Goal: Task Accomplishment & Management: Manage account settings

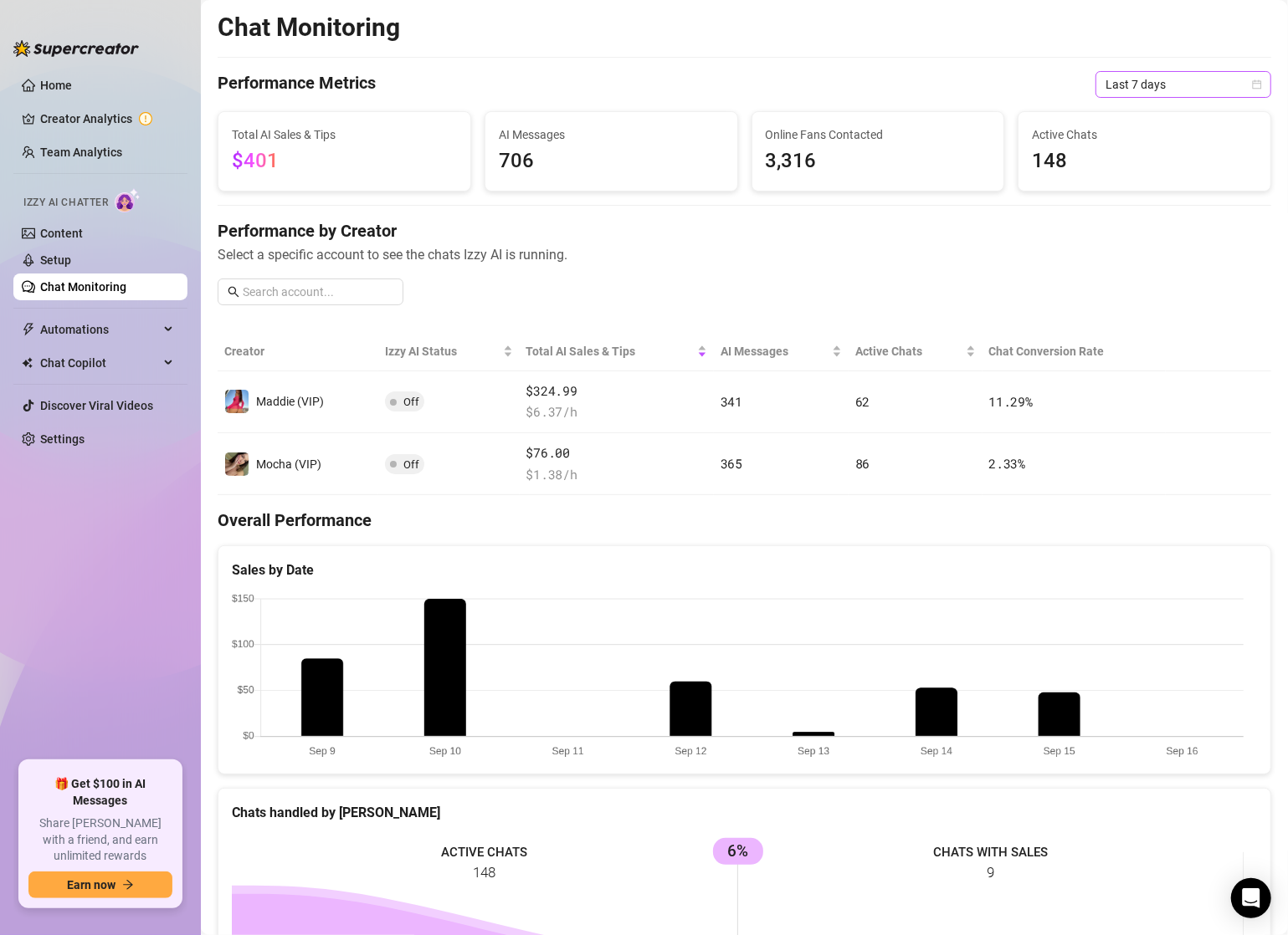
click at [1147, 92] on span "Last 7 days" at bounding box center [1183, 85] width 156 height 25
click at [1116, 168] on div "Last 30 days" at bounding box center [1170, 172] width 149 height 19
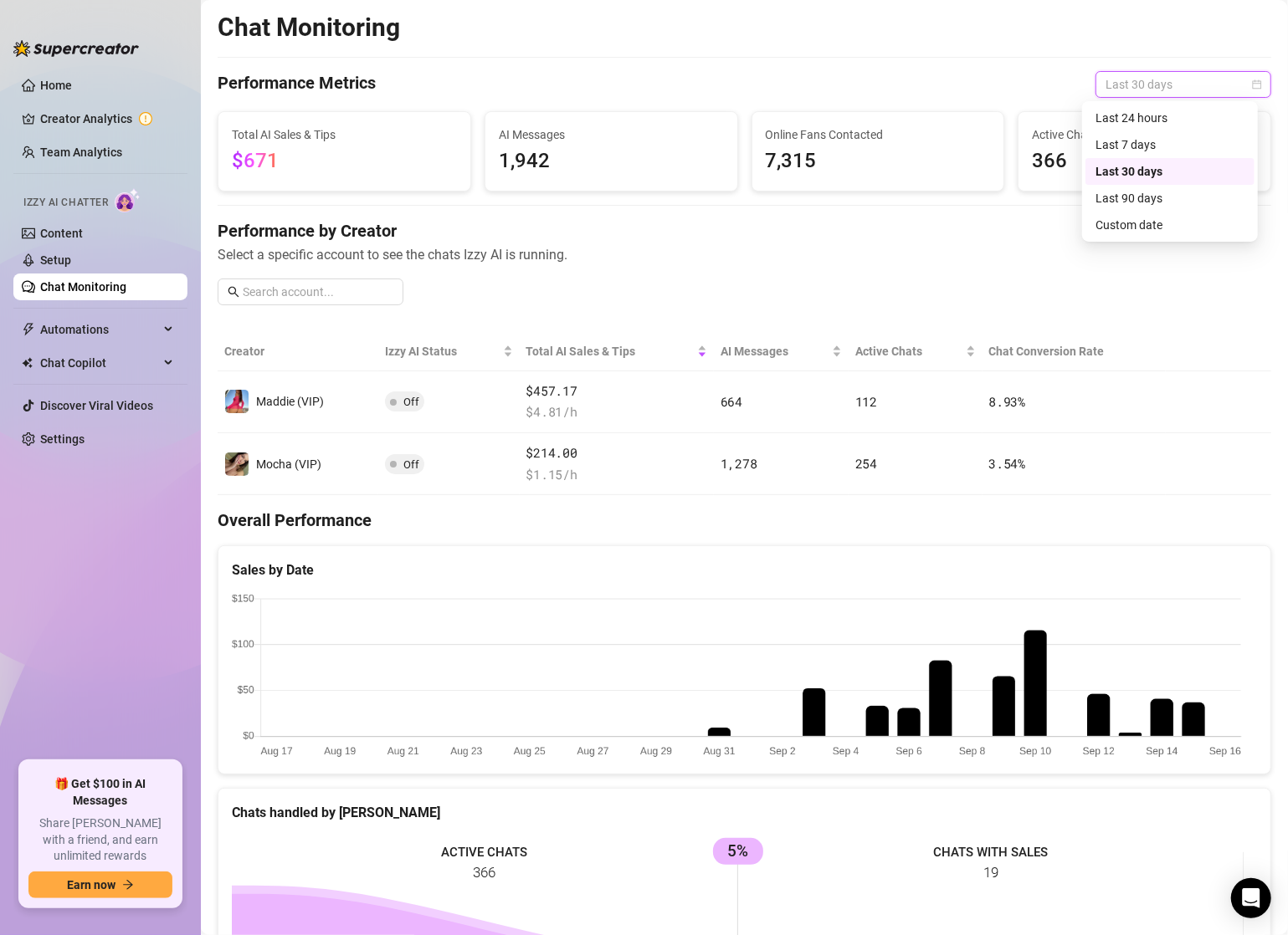
click at [1155, 88] on span "Last 30 days" at bounding box center [1183, 85] width 156 height 25
click at [1142, 119] on div "Last 24 hours" at bounding box center [1170, 118] width 149 height 19
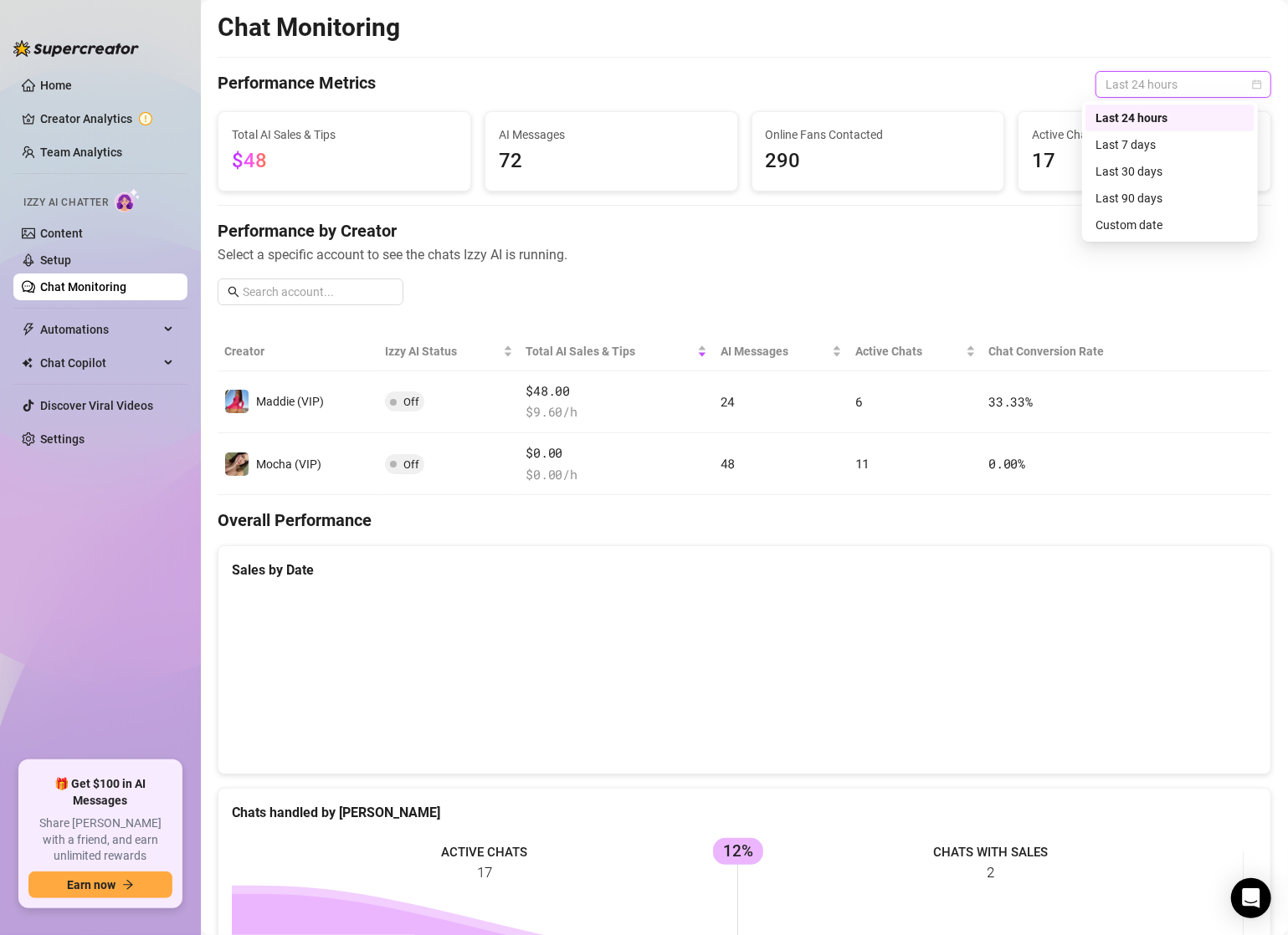
click at [1117, 85] on span "Last 24 hours" at bounding box center [1183, 85] width 156 height 25
click at [1126, 199] on div "Last 90 days" at bounding box center [1170, 199] width 149 height 19
click at [1141, 90] on span "Last 90 days" at bounding box center [1183, 85] width 156 height 25
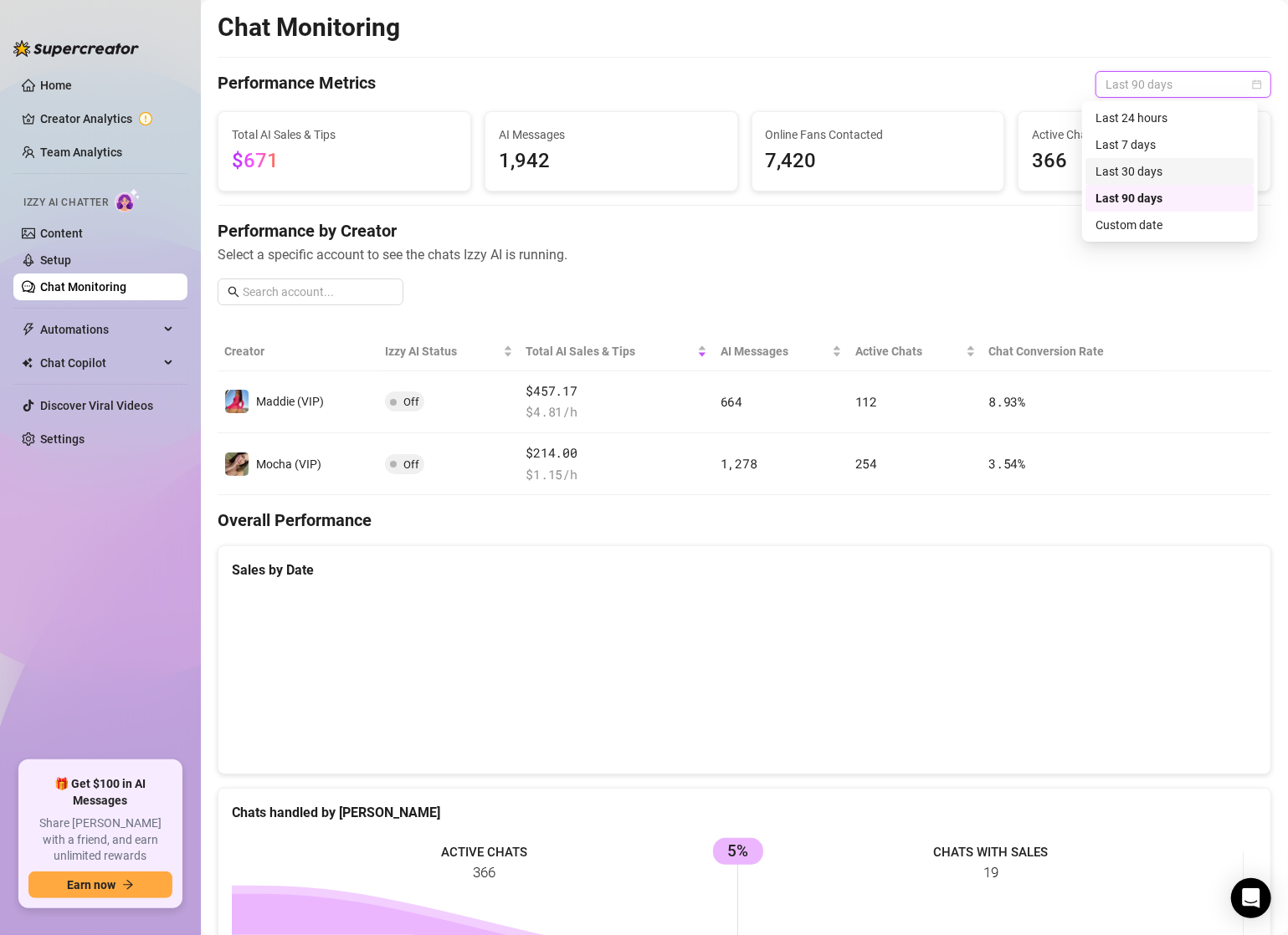
click at [1144, 166] on div "Last 30 days" at bounding box center [1170, 172] width 149 height 19
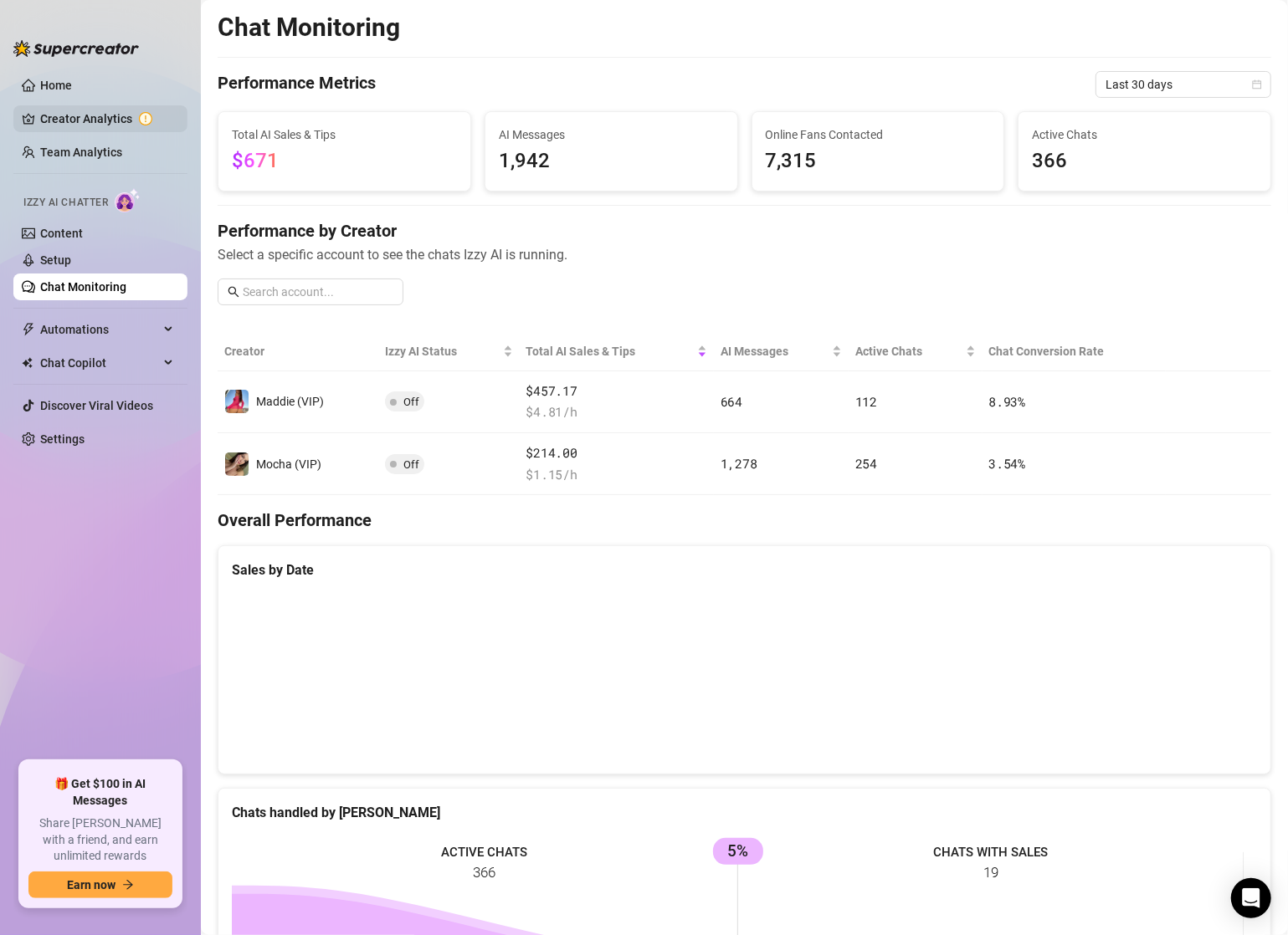
click at [96, 111] on link "Creator Analytics" at bounding box center [107, 119] width 134 height 27
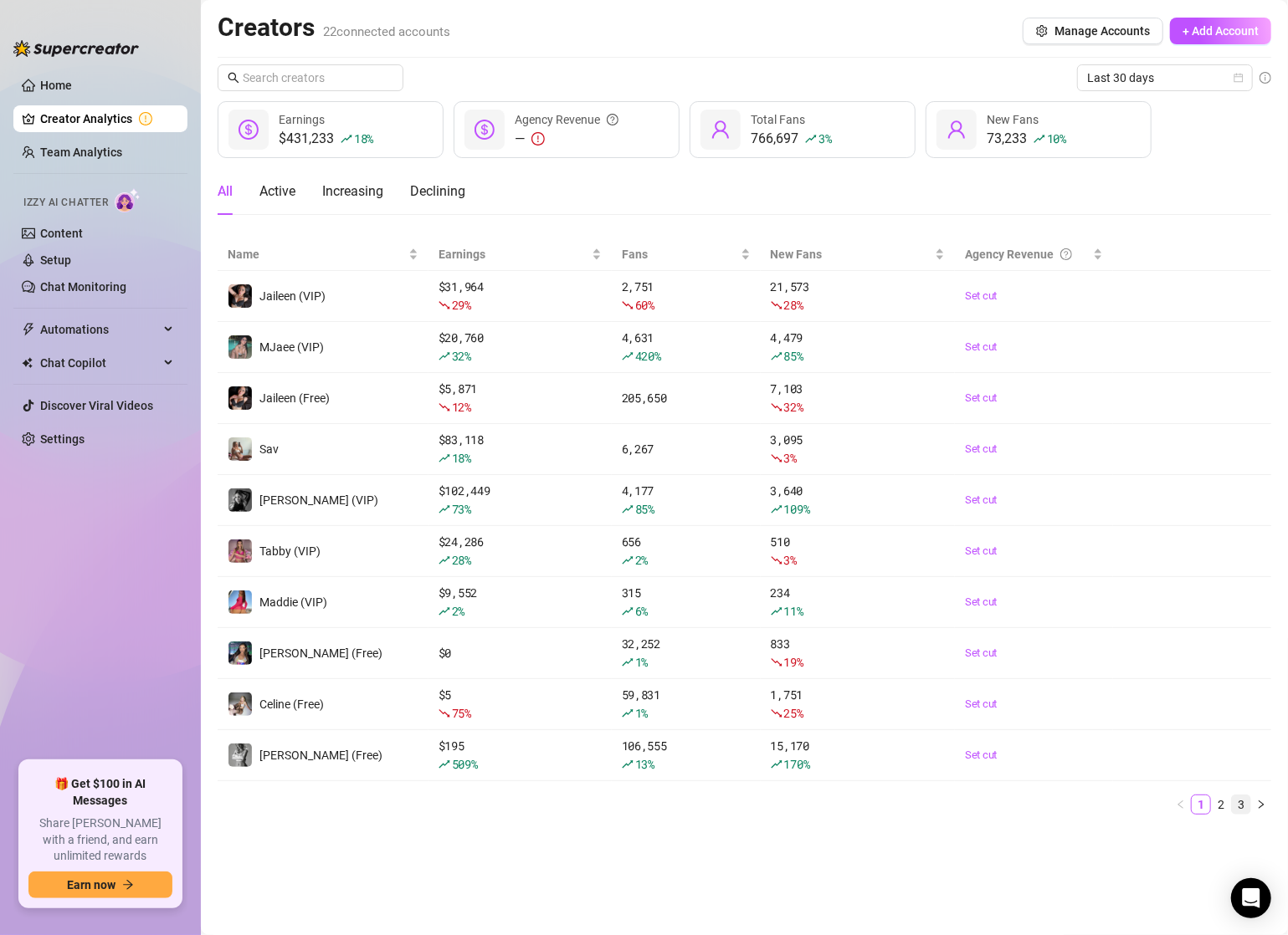
click at [1240, 796] on link "3" at bounding box center [1241, 805] width 19 height 19
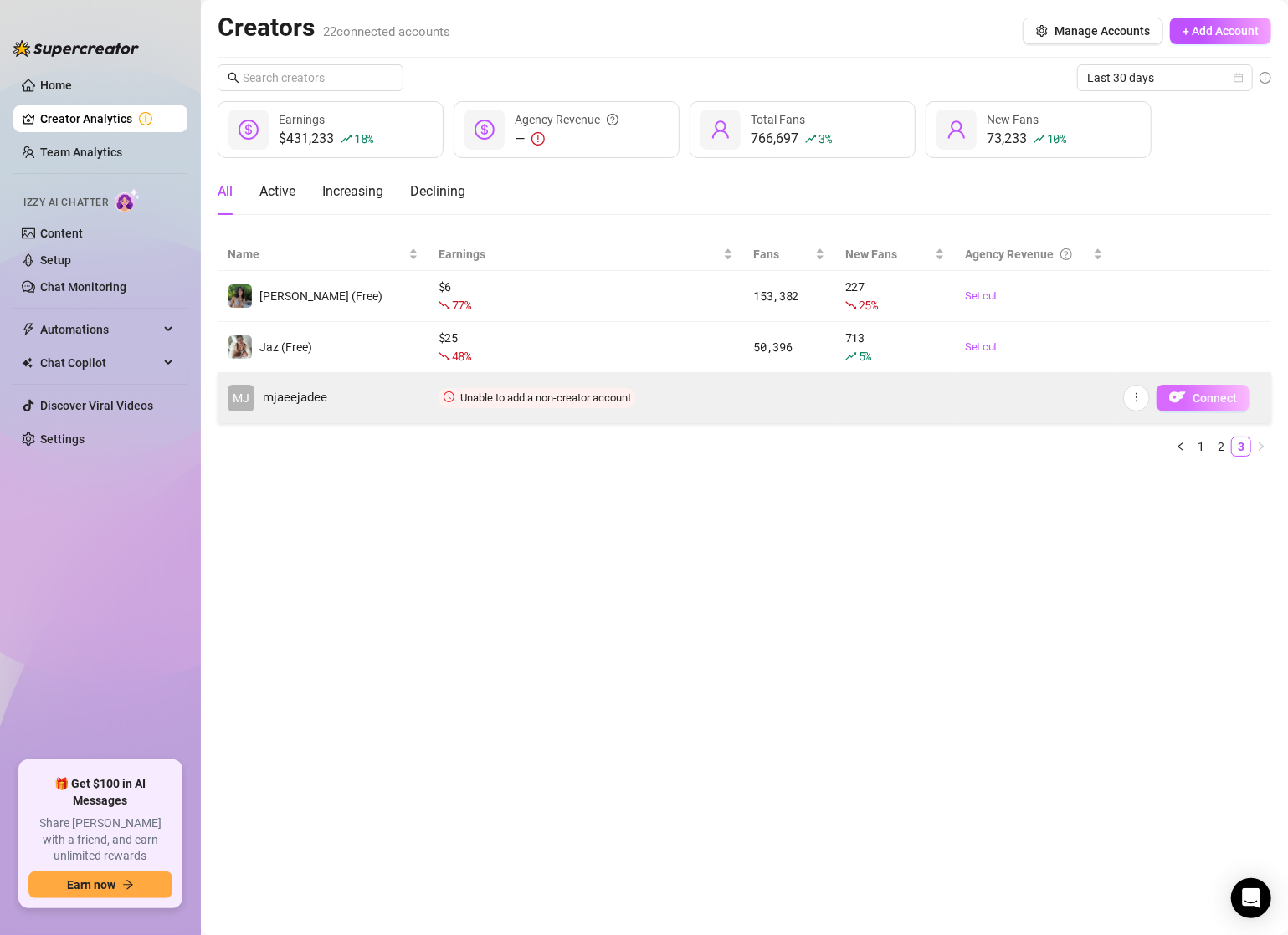
click at [1217, 389] on button "Connect" at bounding box center [1203, 398] width 93 height 27
click at [1134, 394] on icon "more" at bounding box center [1137, 397] width 12 height 12
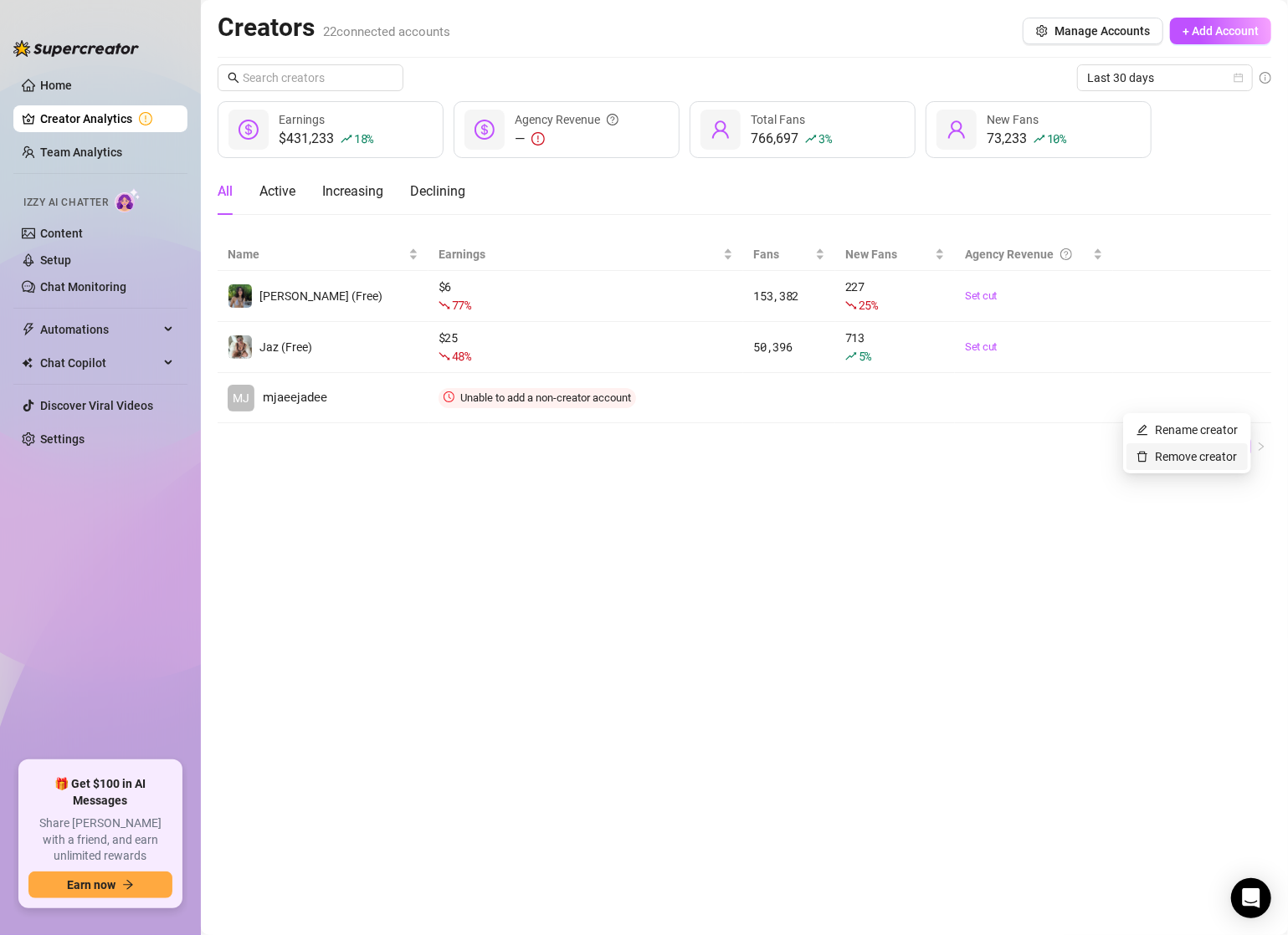
click at [1162, 458] on link "Remove creator" at bounding box center [1187, 457] width 101 height 14
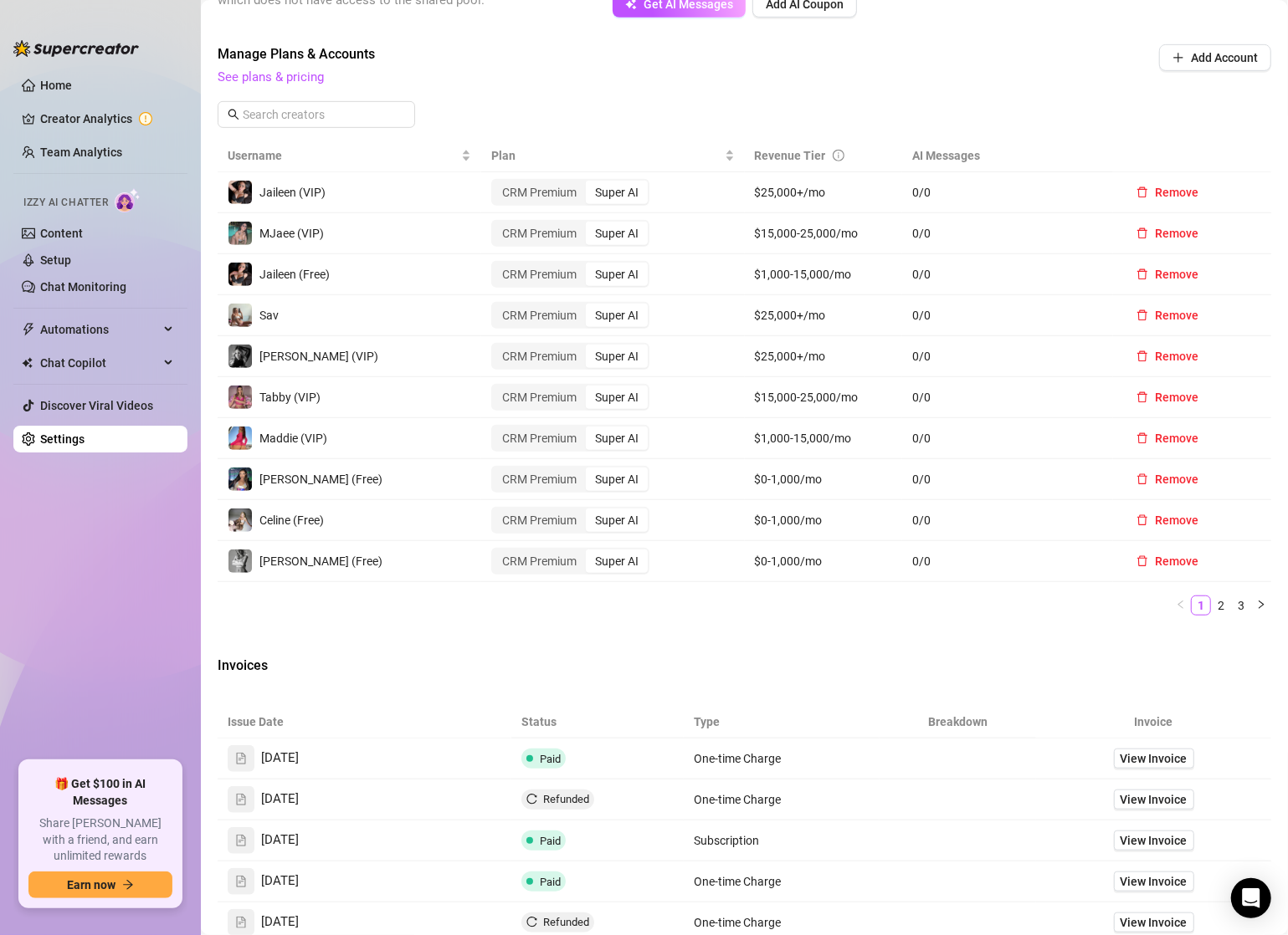
scroll to position [557, 0]
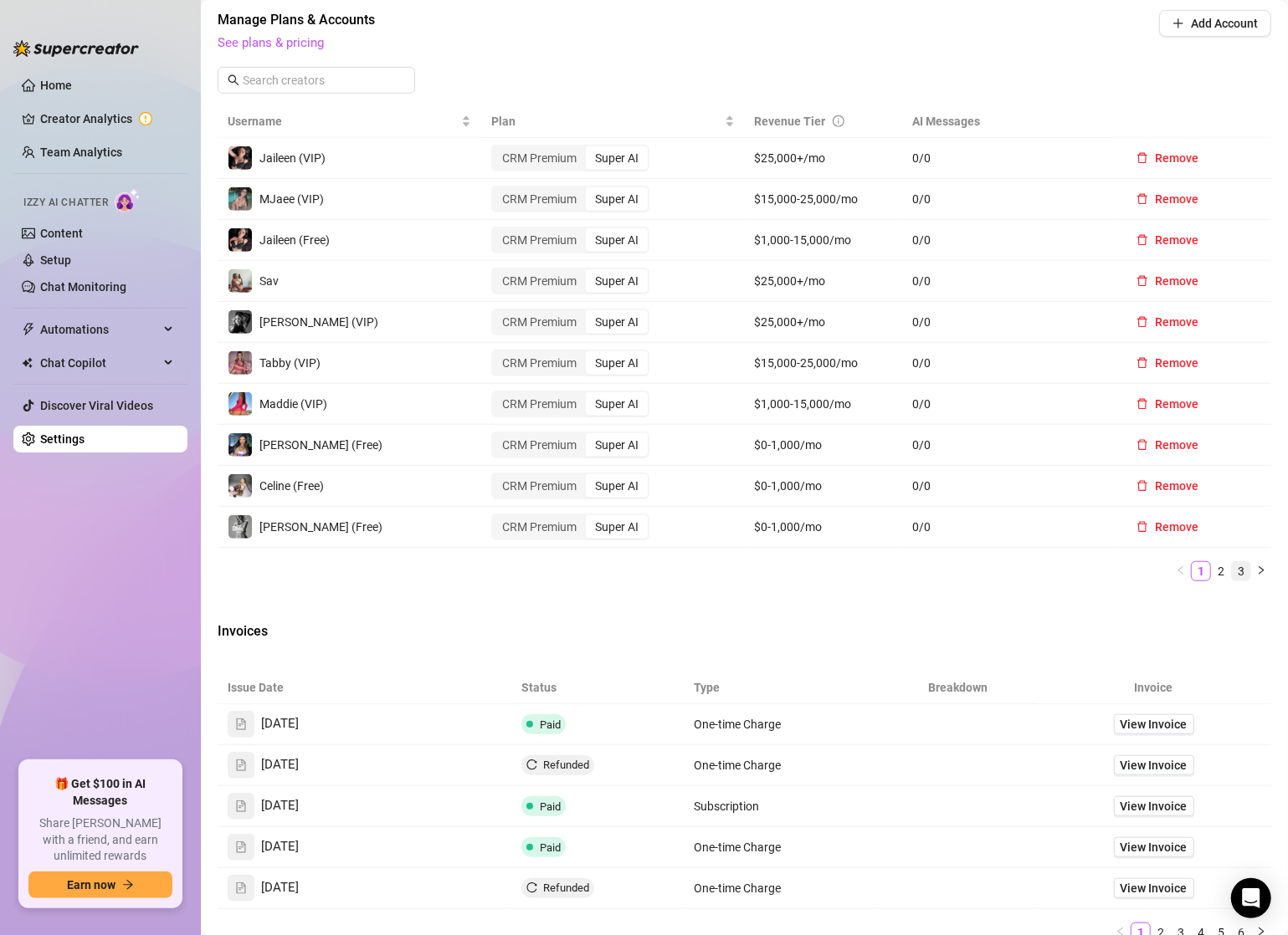
click at [1232, 566] on link "3" at bounding box center [1241, 571] width 19 height 19
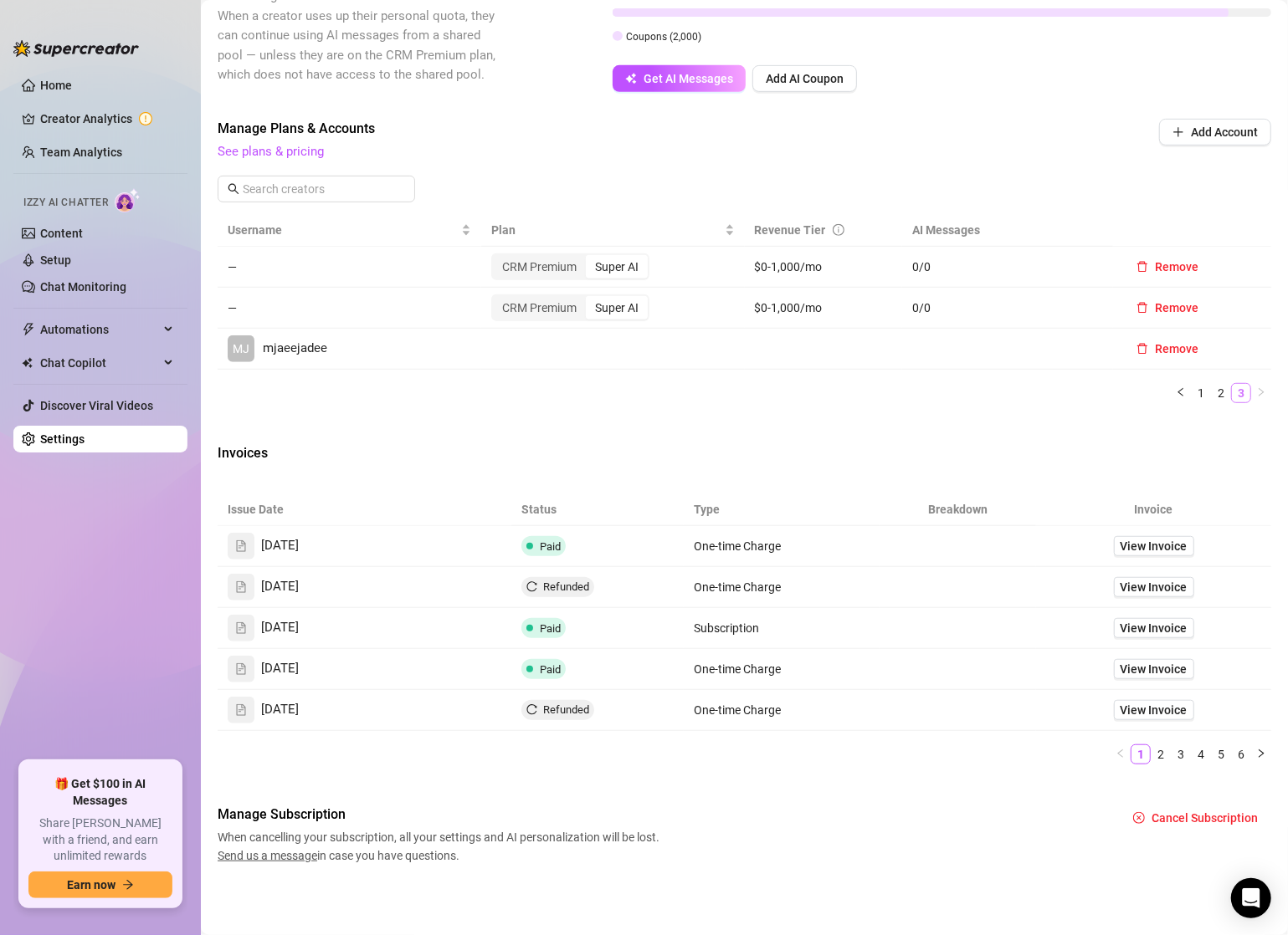
scroll to position [443, 0]
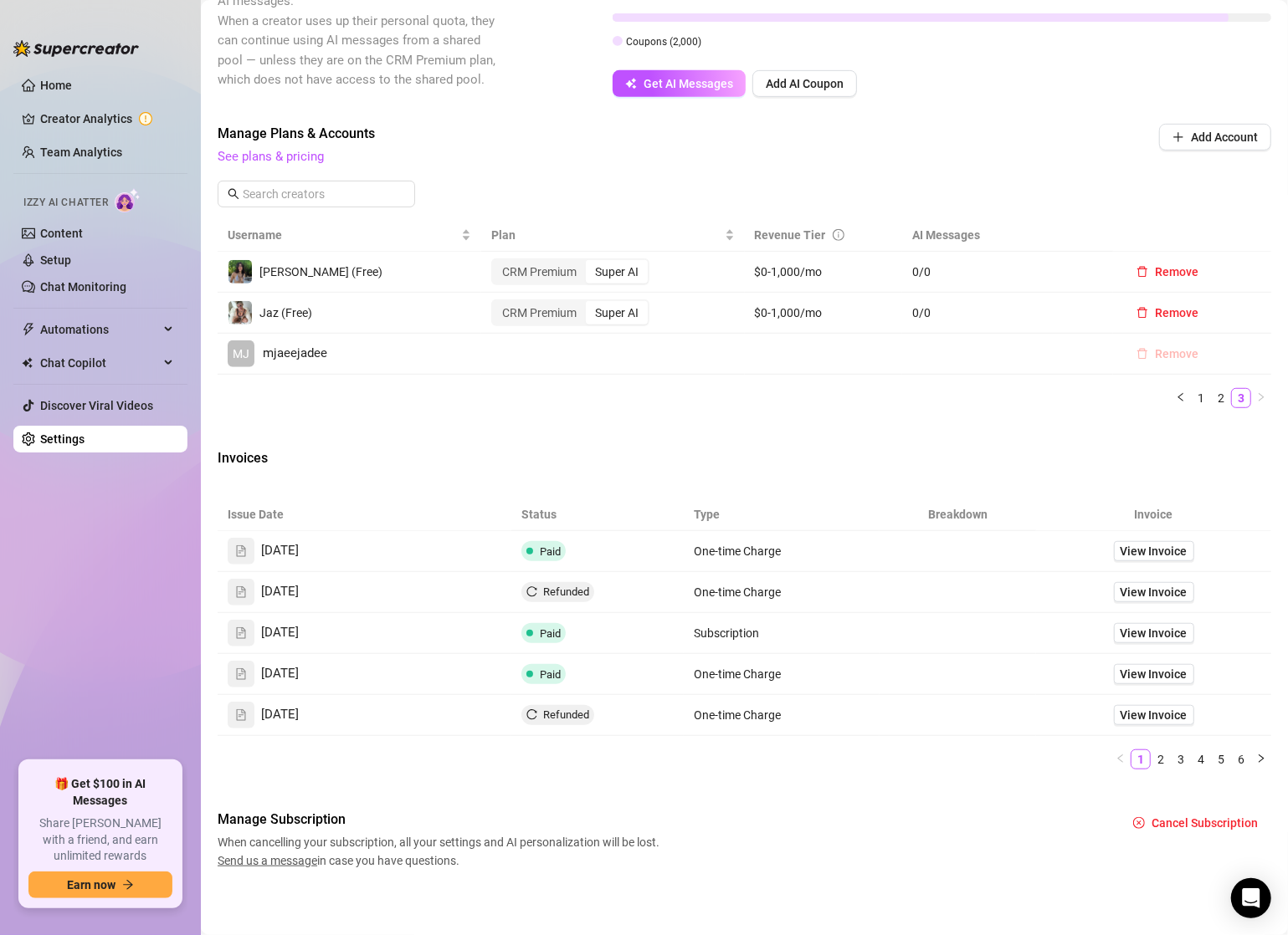
click at [1170, 348] on span "Remove" at bounding box center [1176, 354] width 43 height 14
click at [1263, 303] on span "OK" at bounding box center [1263, 308] width 16 height 14
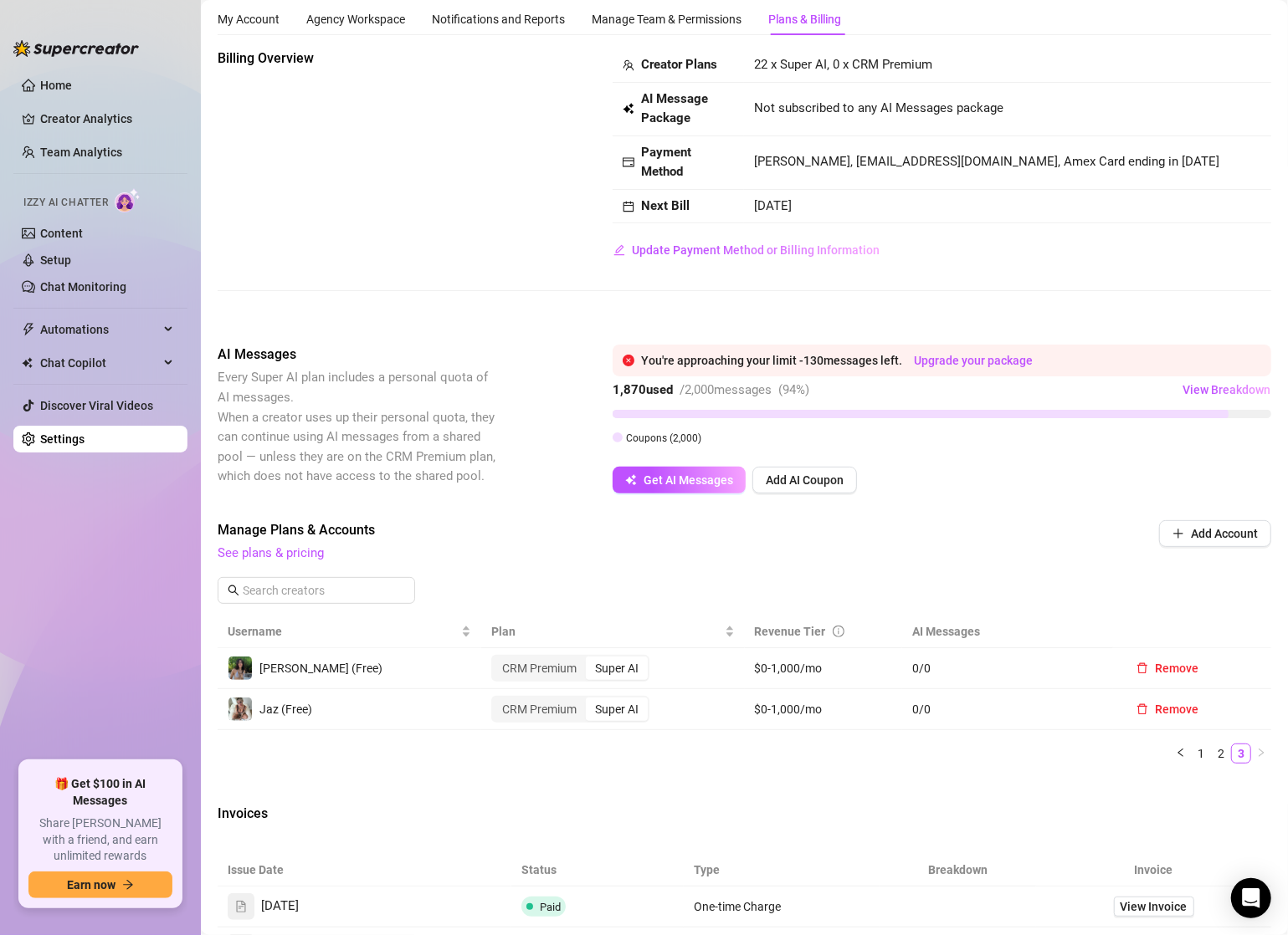
scroll to position [0, 0]
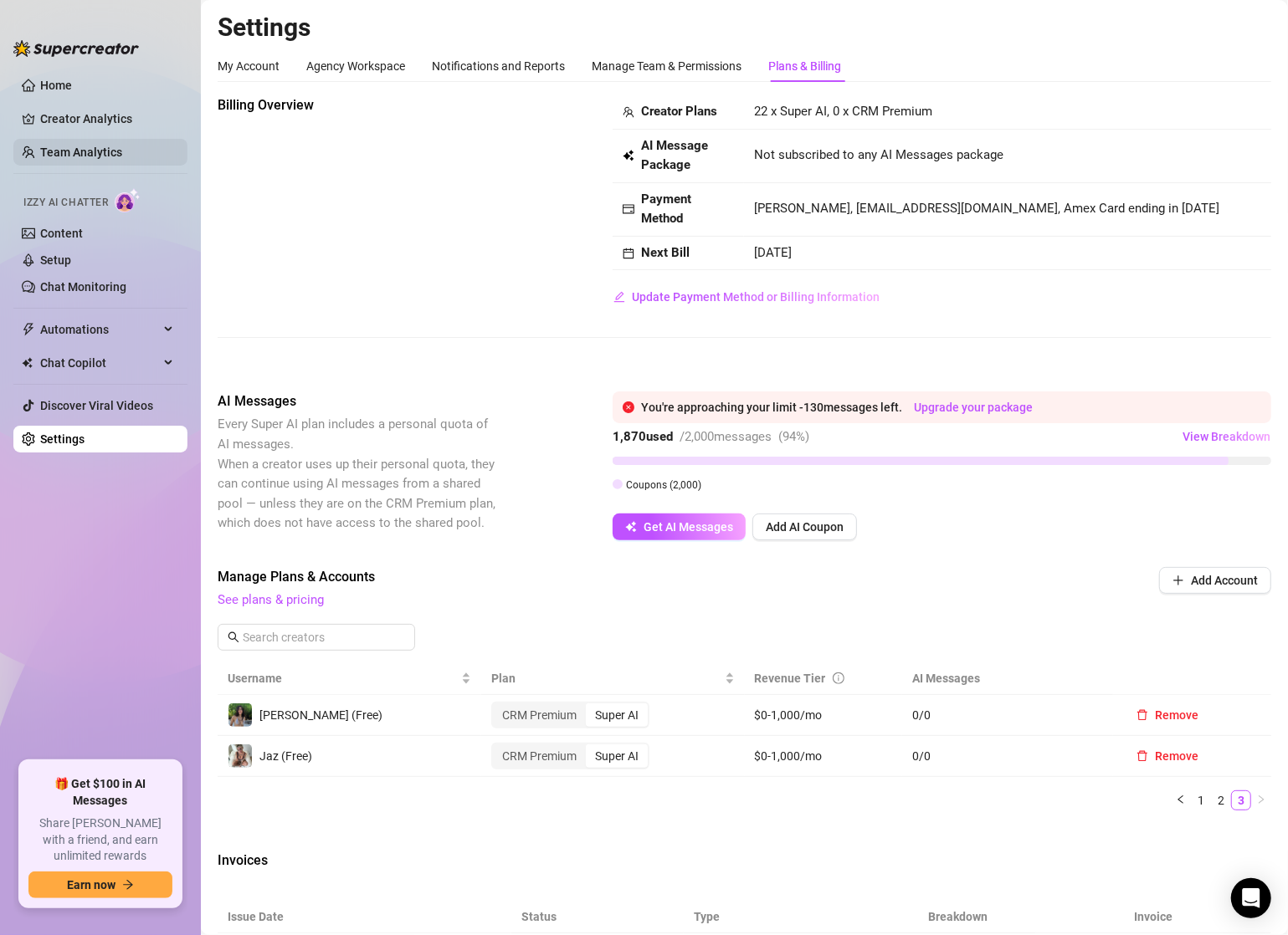
click at [76, 150] on link "Team Analytics" at bounding box center [80, 152] width 82 height 14
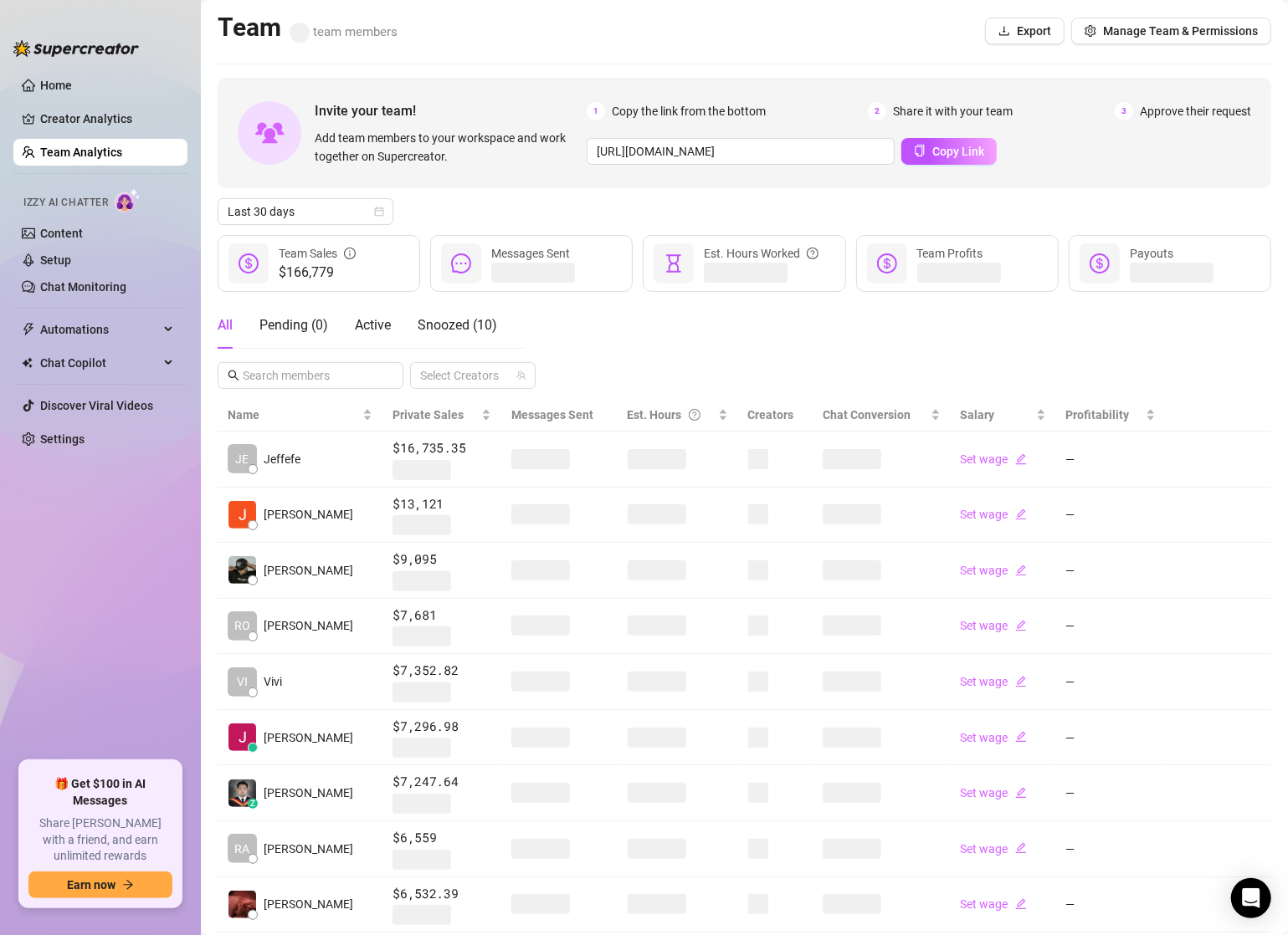
click at [878, 25] on div "Team team members Export Manage Team & Permissions" at bounding box center [744, 31] width 1054 height 39
